Goal: Information Seeking & Learning: Check status

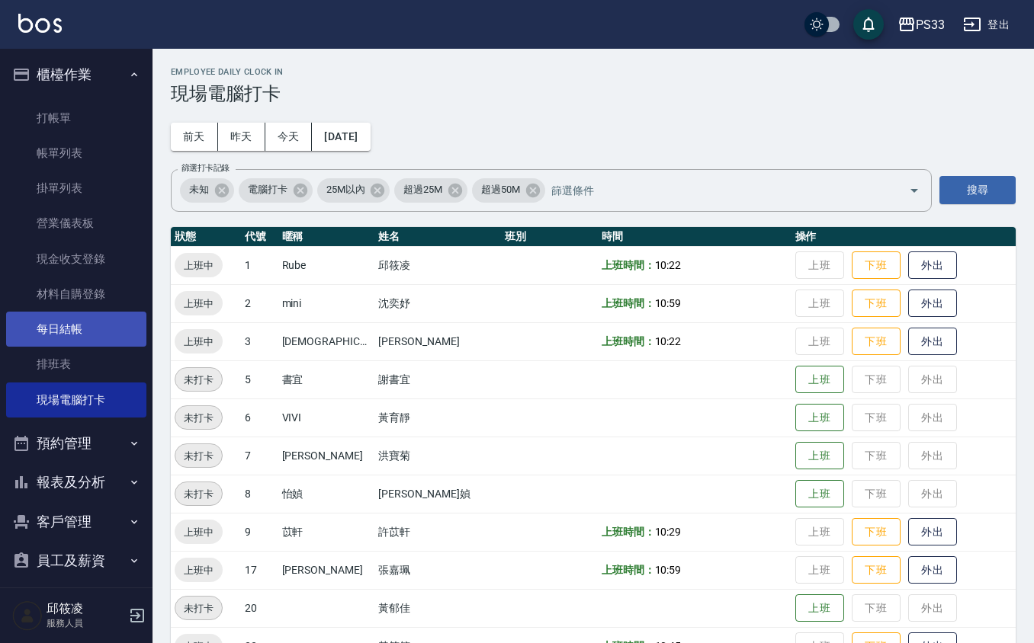
scroll to position [11, 0]
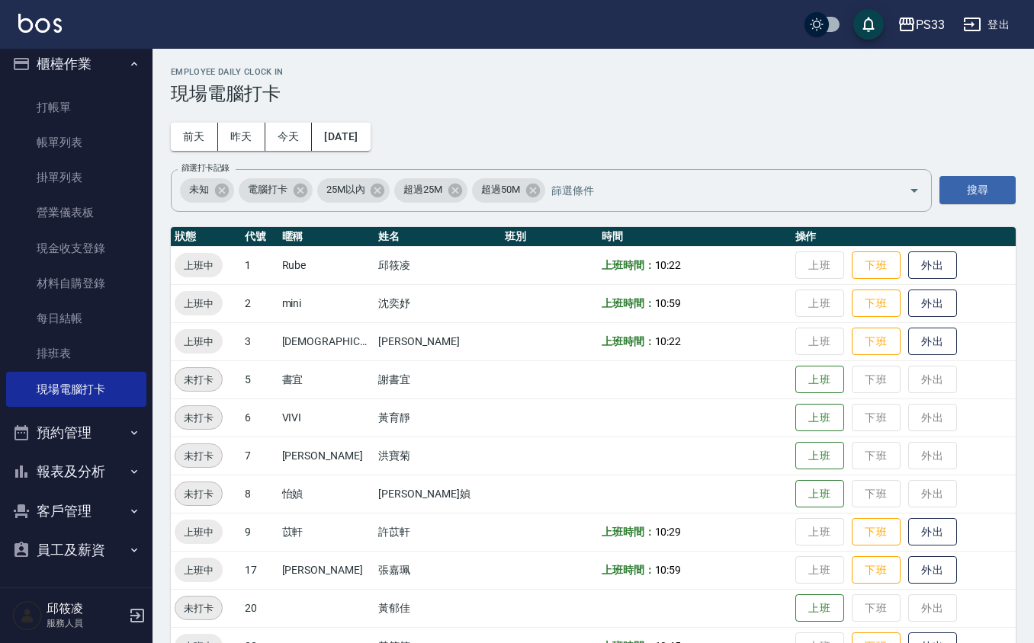
click at [59, 477] on button "報表及分析" at bounding box center [76, 472] width 140 height 40
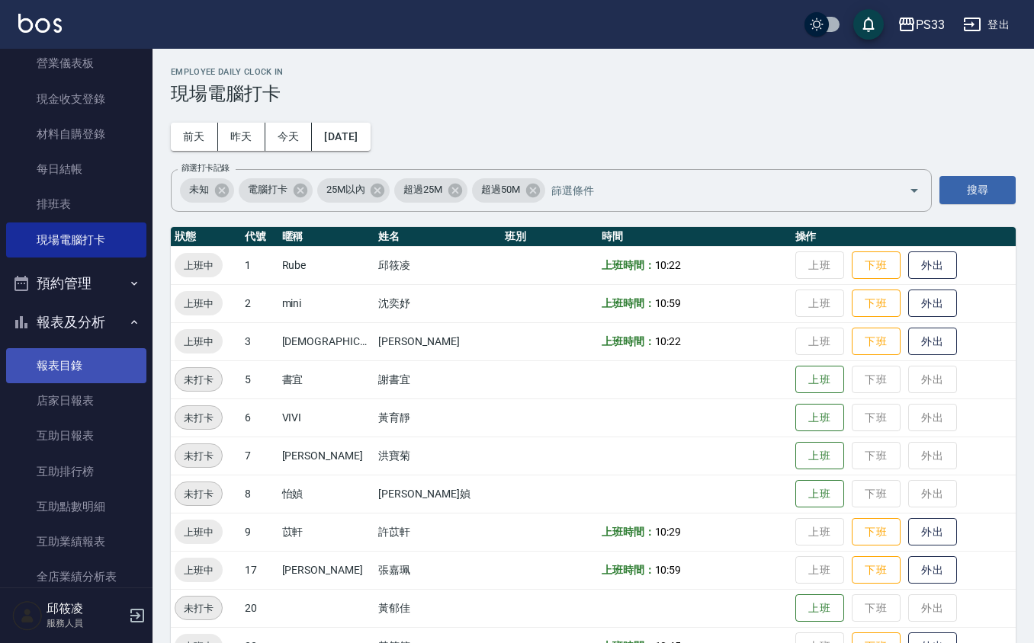
scroll to position [316, 0]
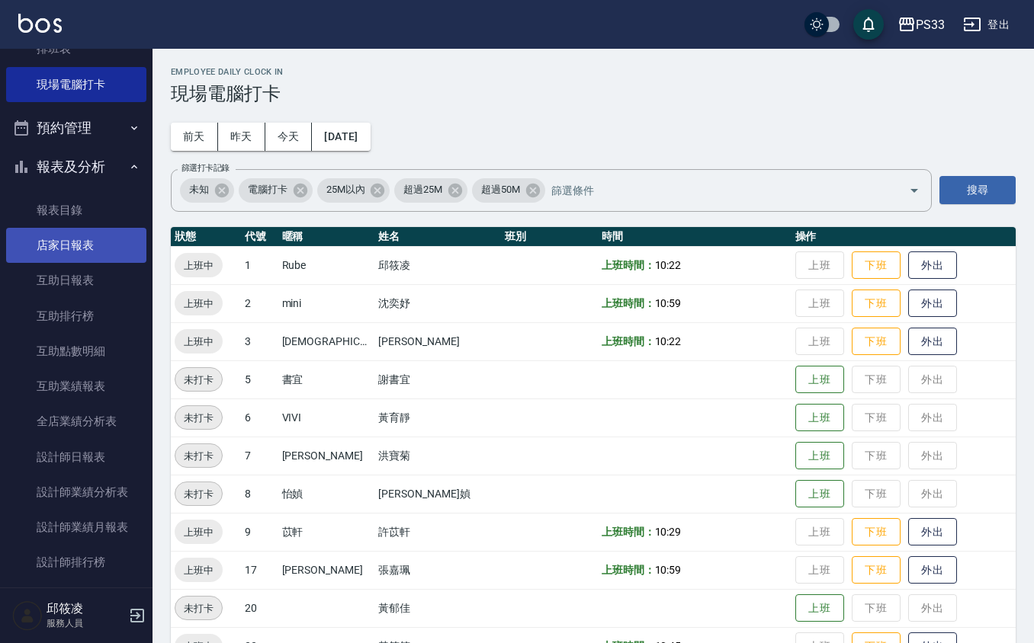
click at [92, 252] on link "店家日報表" at bounding box center [76, 245] width 140 height 35
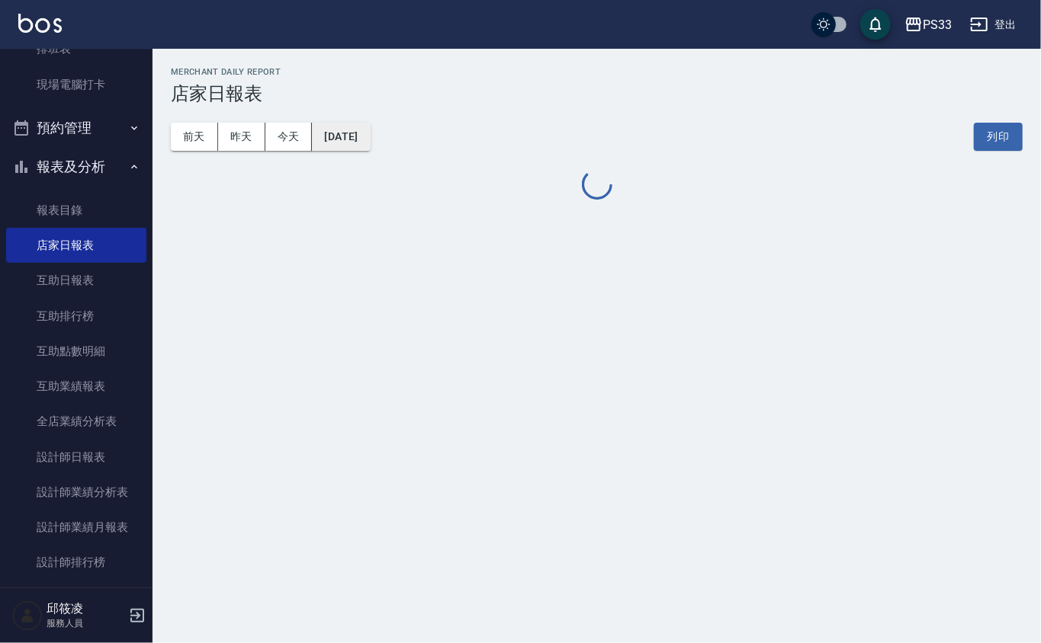
click at [345, 137] on button "[DATE]" at bounding box center [341, 137] width 58 height 28
click at [366, 142] on button "[DATE]" at bounding box center [341, 137] width 58 height 28
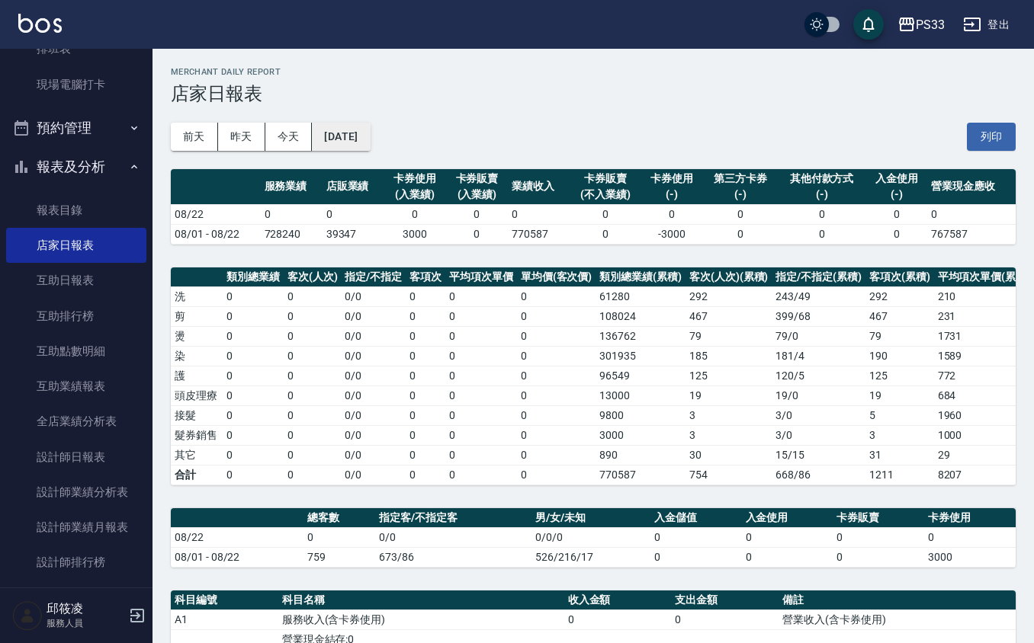
click at [361, 136] on button "[DATE]" at bounding box center [341, 137] width 58 height 28
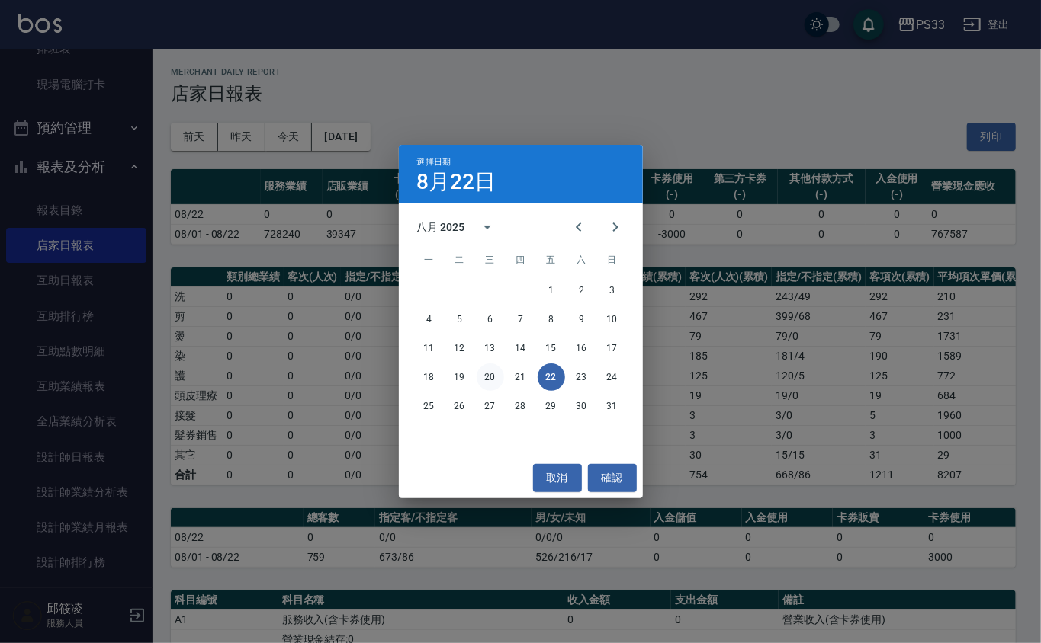
click at [495, 380] on button "20" at bounding box center [490, 377] width 27 height 27
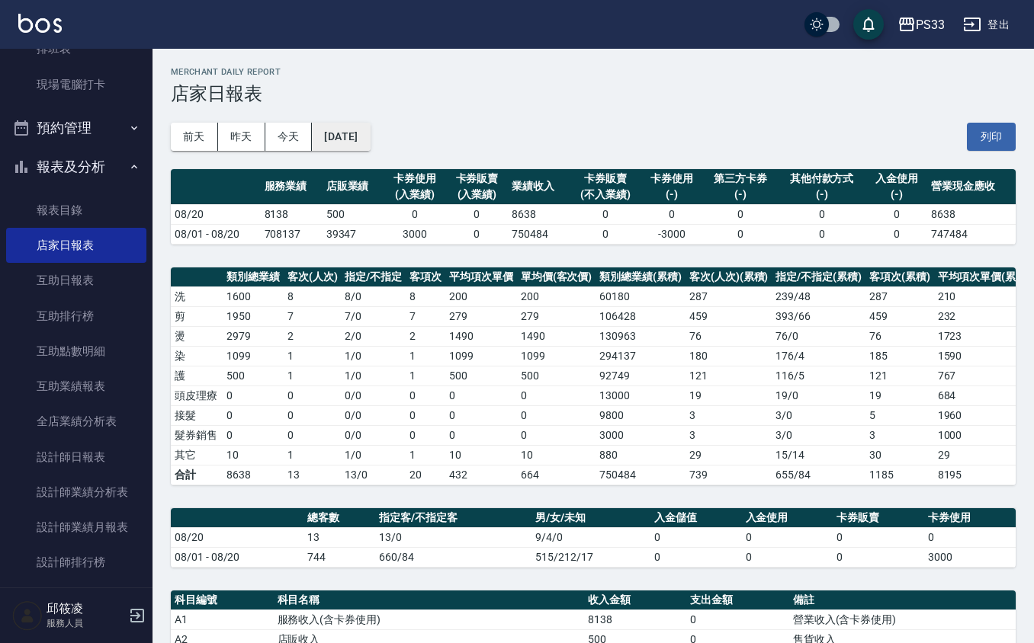
click at [364, 138] on button "[DATE]" at bounding box center [341, 137] width 58 height 28
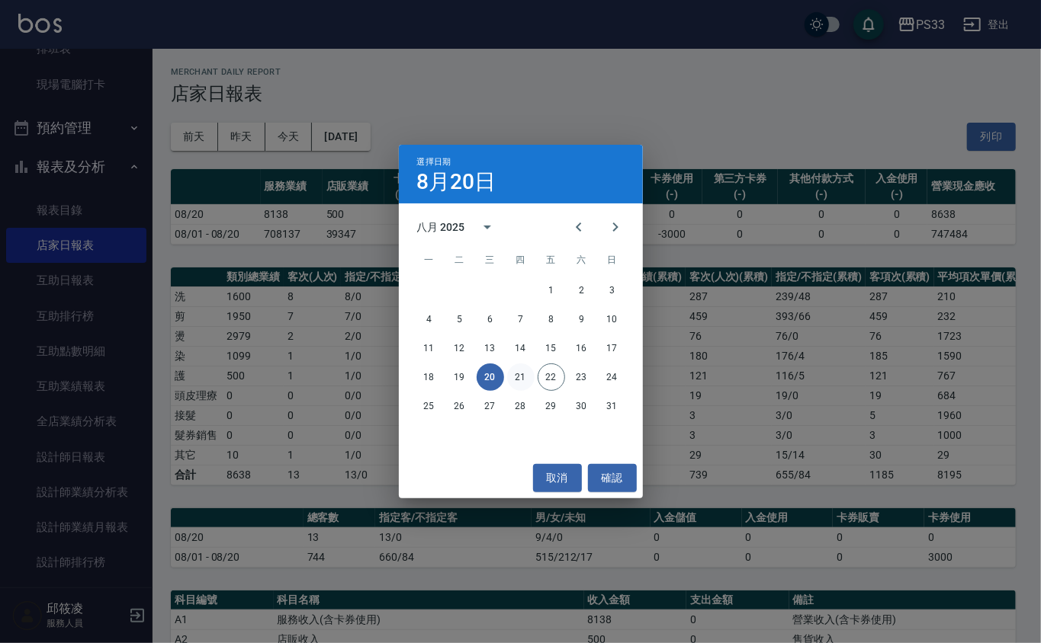
click at [513, 380] on button "21" at bounding box center [520, 377] width 27 height 27
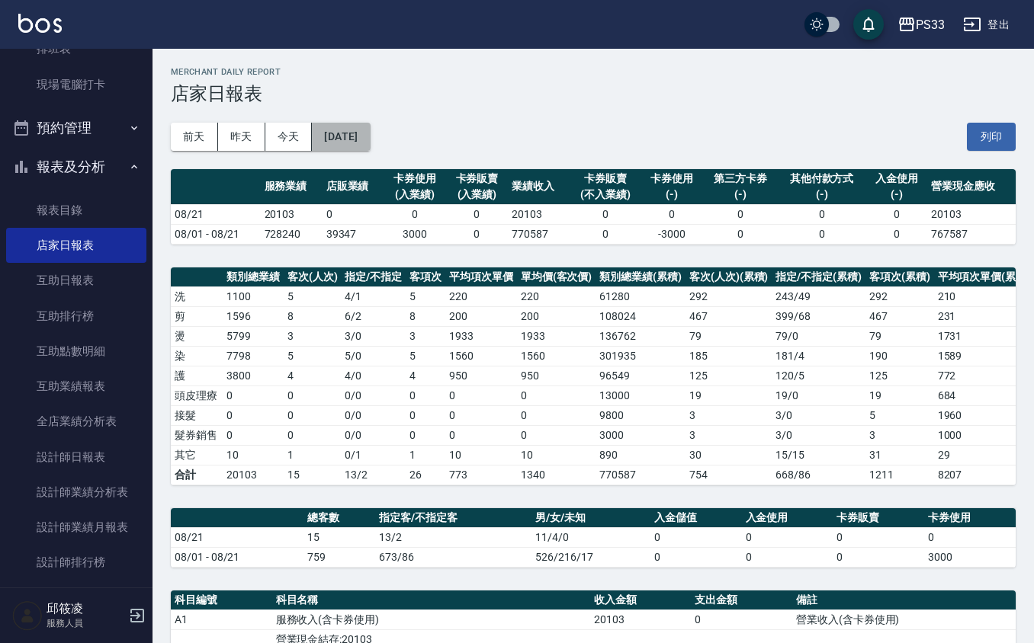
click at [342, 138] on button "[DATE]" at bounding box center [341, 137] width 58 height 28
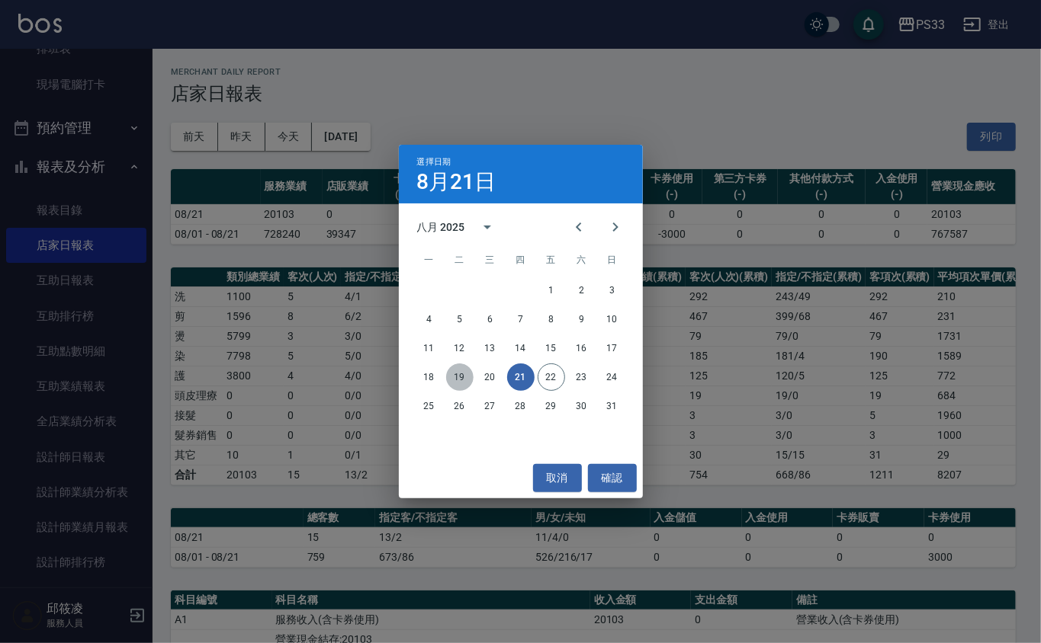
click at [461, 377] on button "19" at bounding box center [459, 377] width 27 height 27
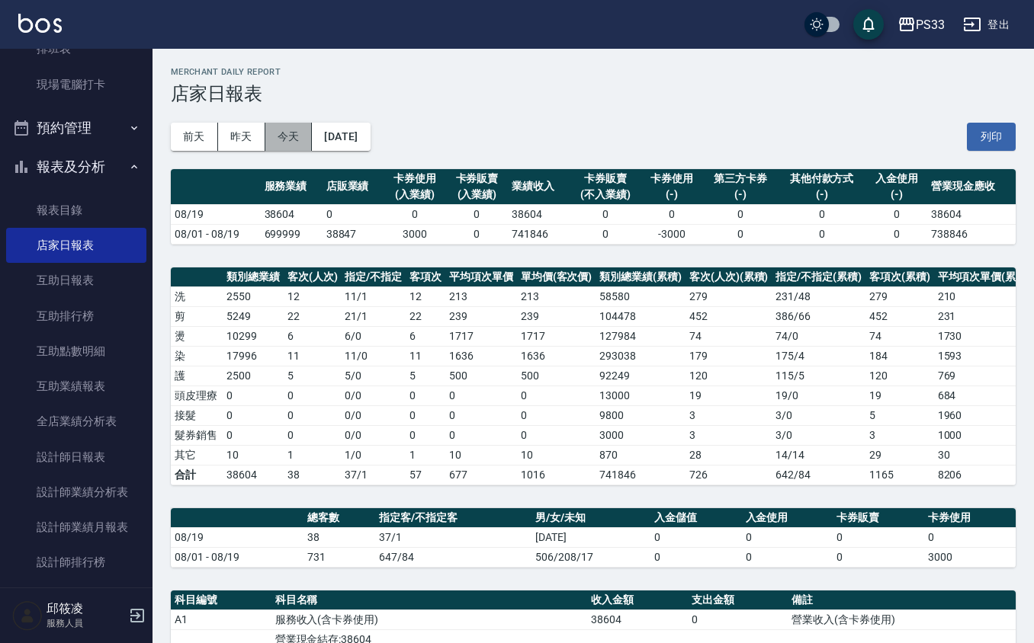
click at [294, 137] on button "今天" at bounding box center [288, 137] width 47 height 28
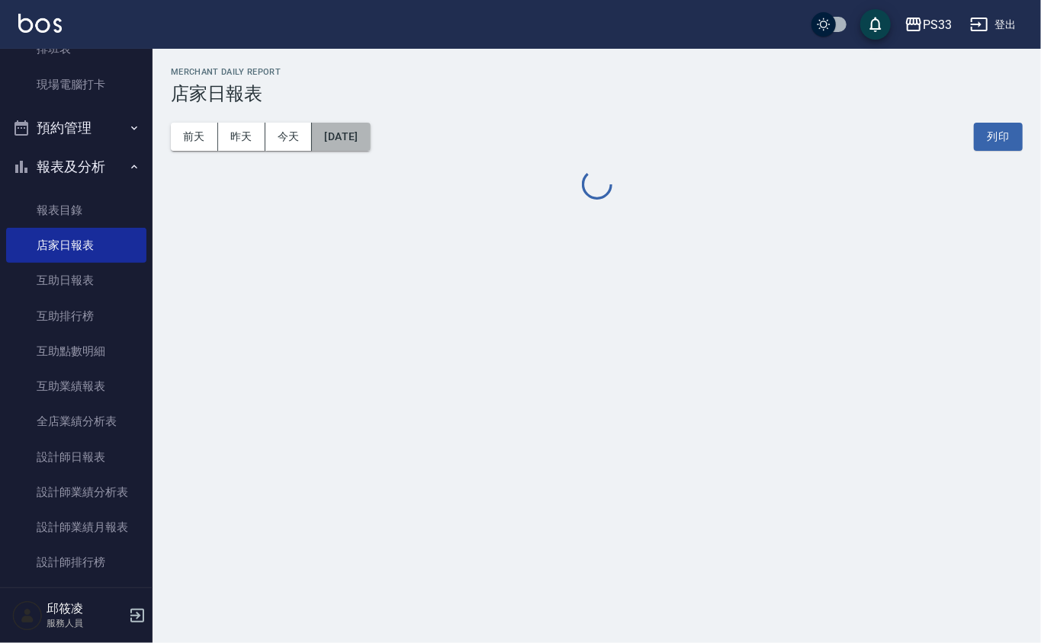
click at [361, 136] on button "[DATE]" at bounding box center [341, 137] width 58 height 28
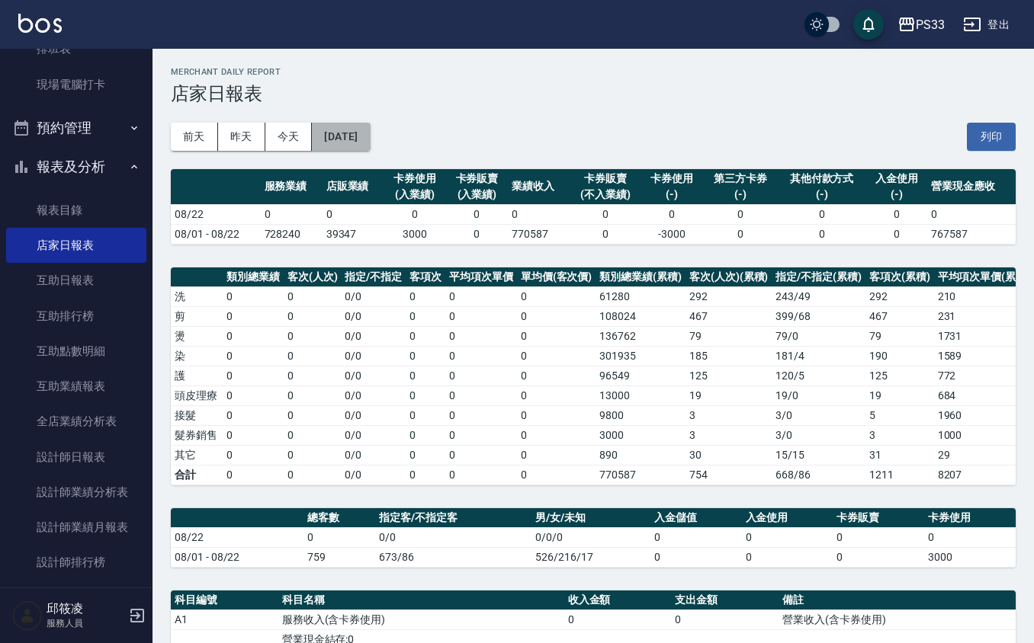
click at [363, 140] on button "[DATE]" at bounding box center [341, 137] width 58 height 28
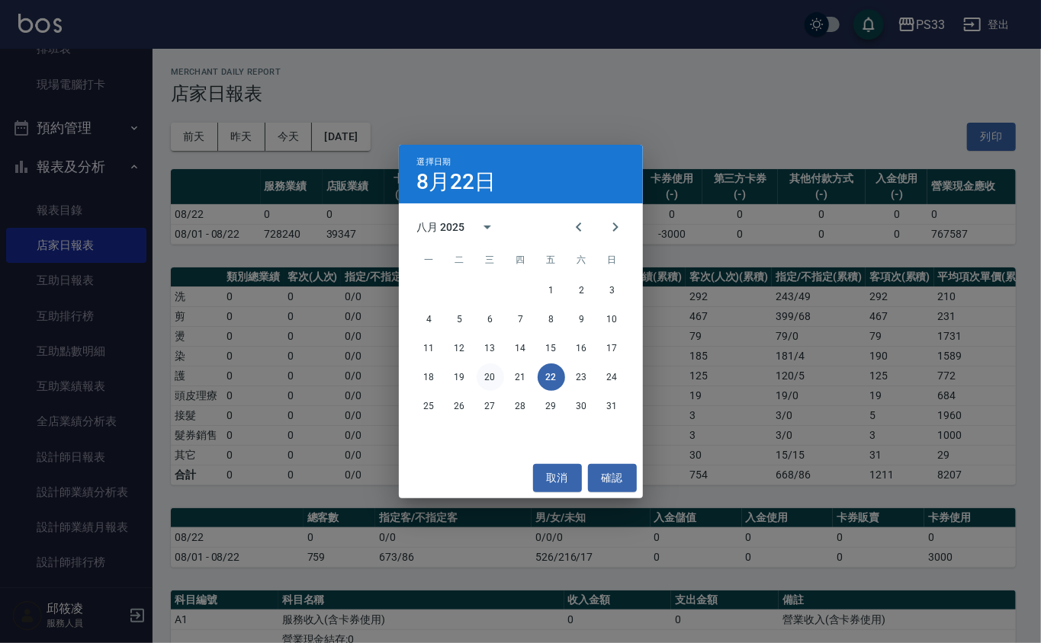
click at [496, 376] on button "20" at bounding box center [490, 377] width 27 height 27
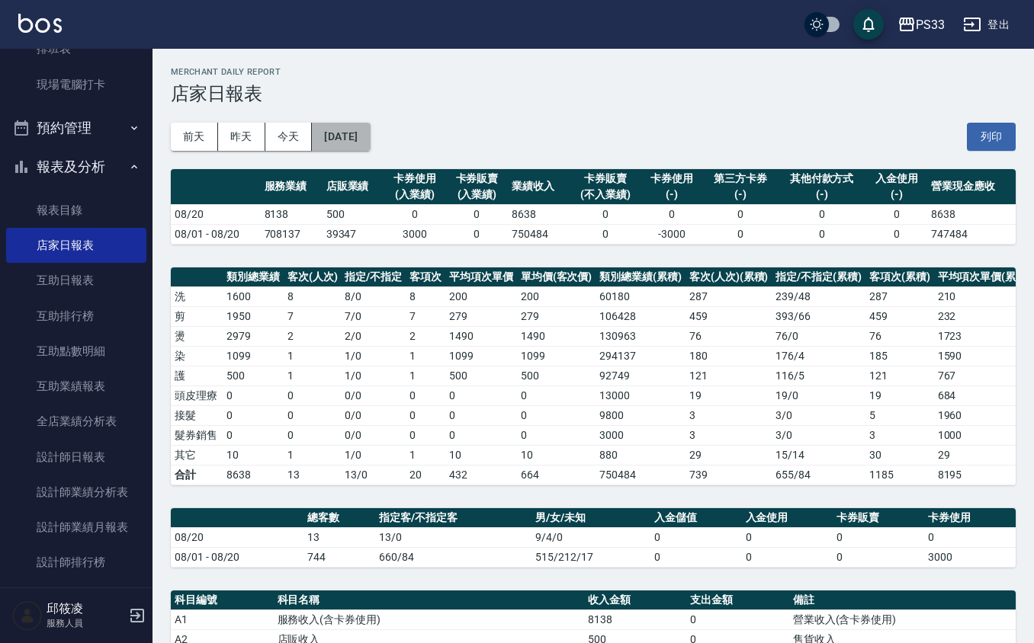
click at [345, 137] on button "[DATE]" at bounding box center [341, 137] width 58 height 28
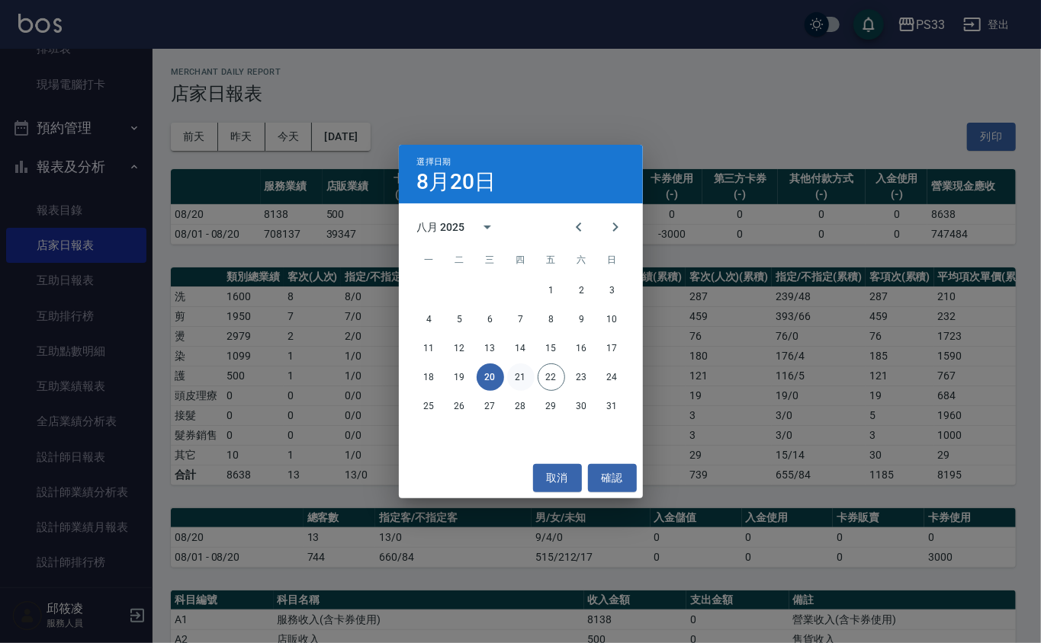
click at [528, 374] on button "21" at bounding box center [520, 377] width 27 height 27
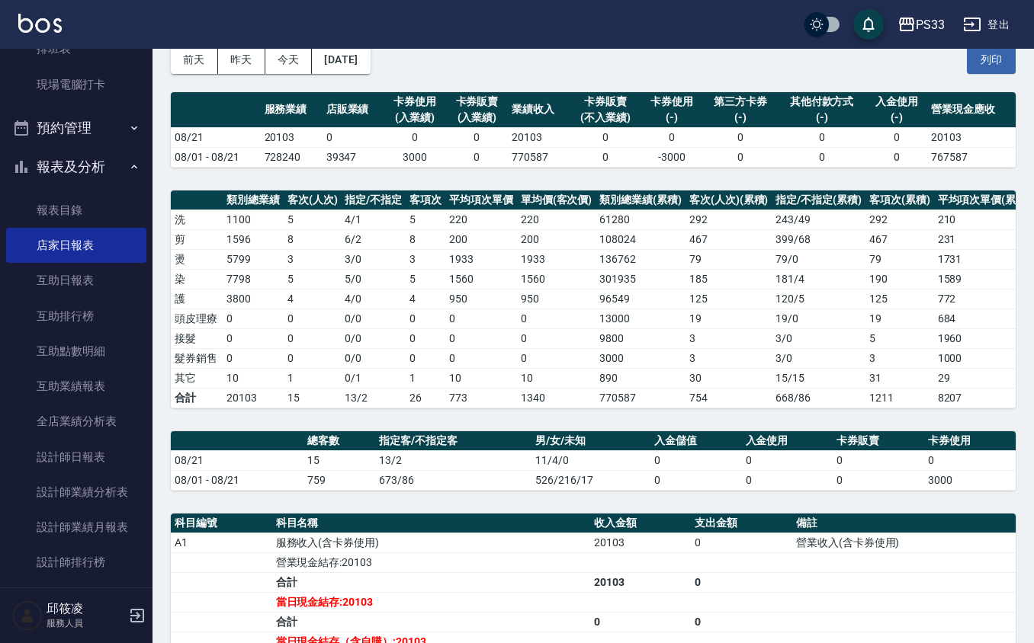
scroll to position [308, 0]
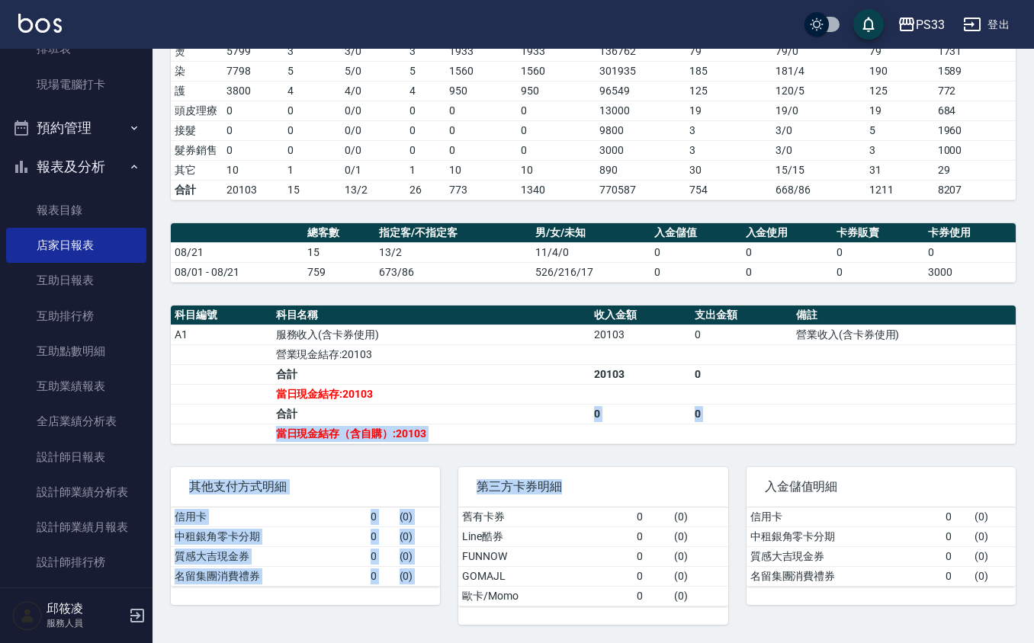
drag, startPoint x: 446, startPoint y: 404, endPoint x: 501, endPoint y: 691, distance: 291.9
click at [501, 643] on html "PS33 登出 櫃檯作業 打帳單 帳單列表 掛單列表 營業儀表板 現金收支登錄 材料自購登錄 每日結帳 排班表 現場電腦打卡 預約管理 預約管理 單日預約紀錄…" at bounding box center [517, 179] width 1034 height 929
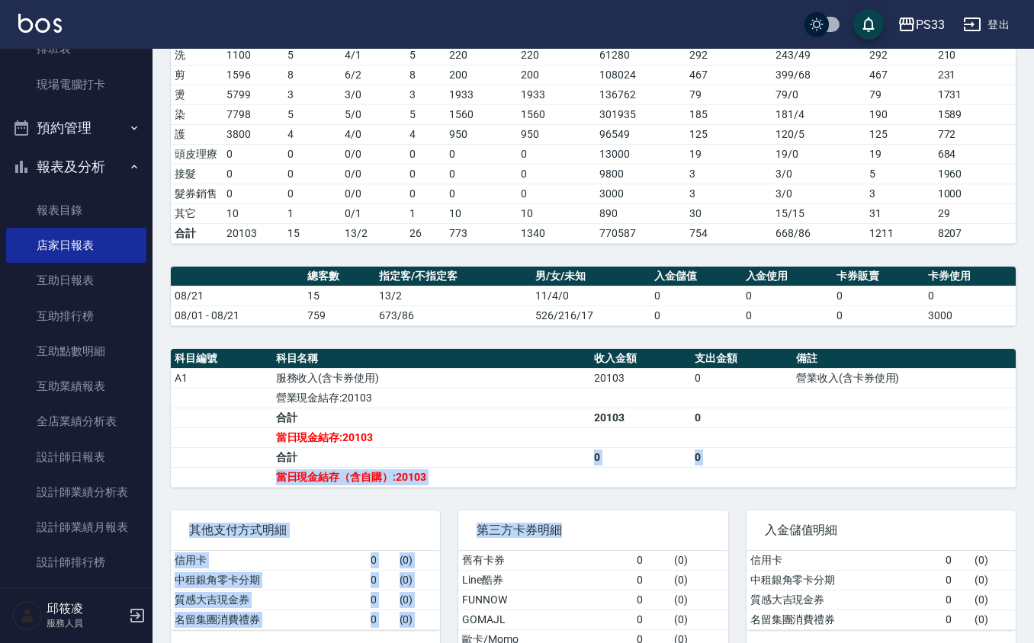
scroll to position [206, 0]
